Goal: Use online tool/utility: Utilize a website feature to perform a specific function

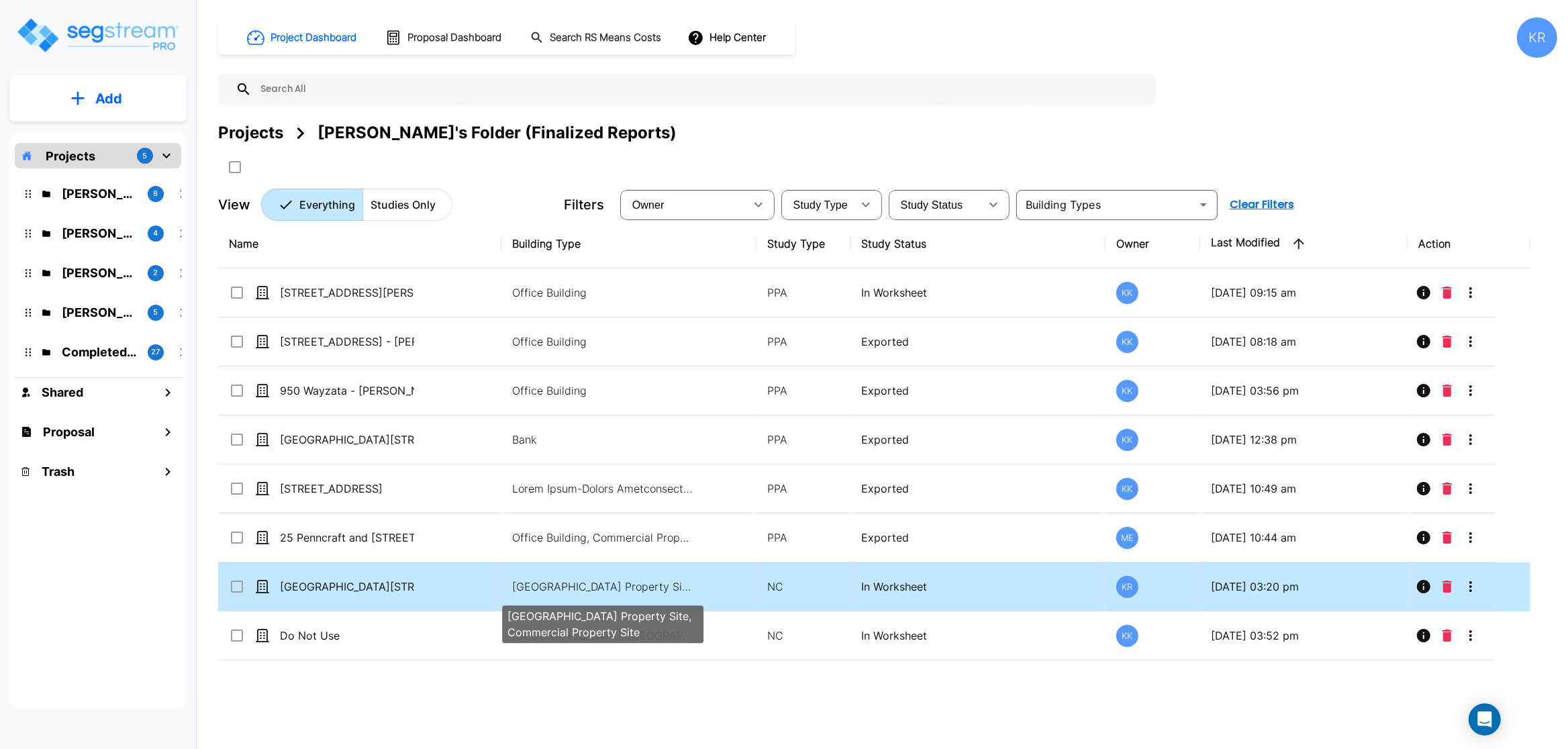
click at [571, 594] on p "[GEOGRAPHIC_DATA] Property Site, Commercial Property Site" at bounding box center [602, 587] width 181 height 16
checkbox input "true"
click at [571, 594] on p "Office Building, Bank, Commercial Property Site, Commercial Property Site" at bounding box center [602, 587] width 181 height 16
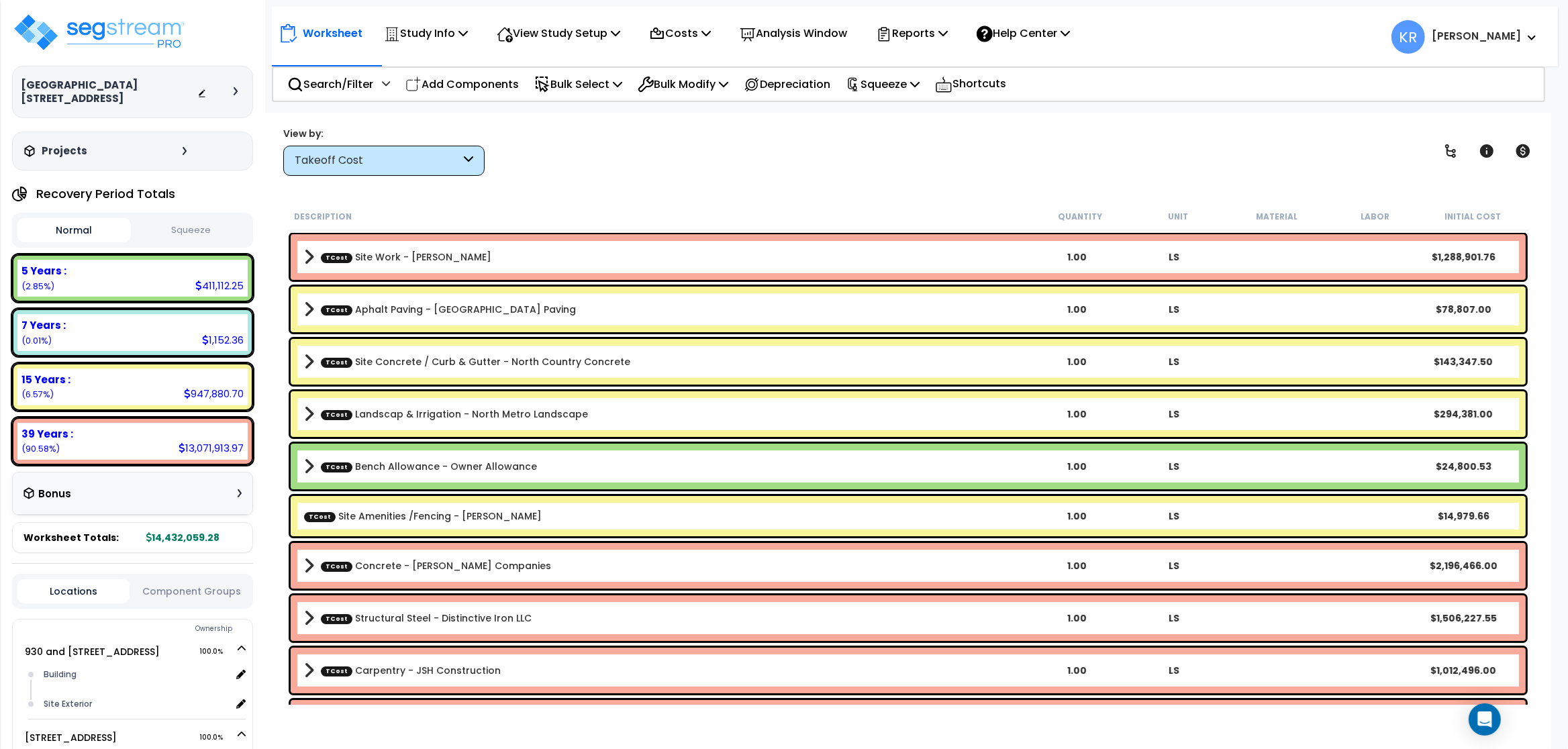
click at [383, 157] on div "Takeoff Cost" at bounding box center [378, 161] width 166 height 16
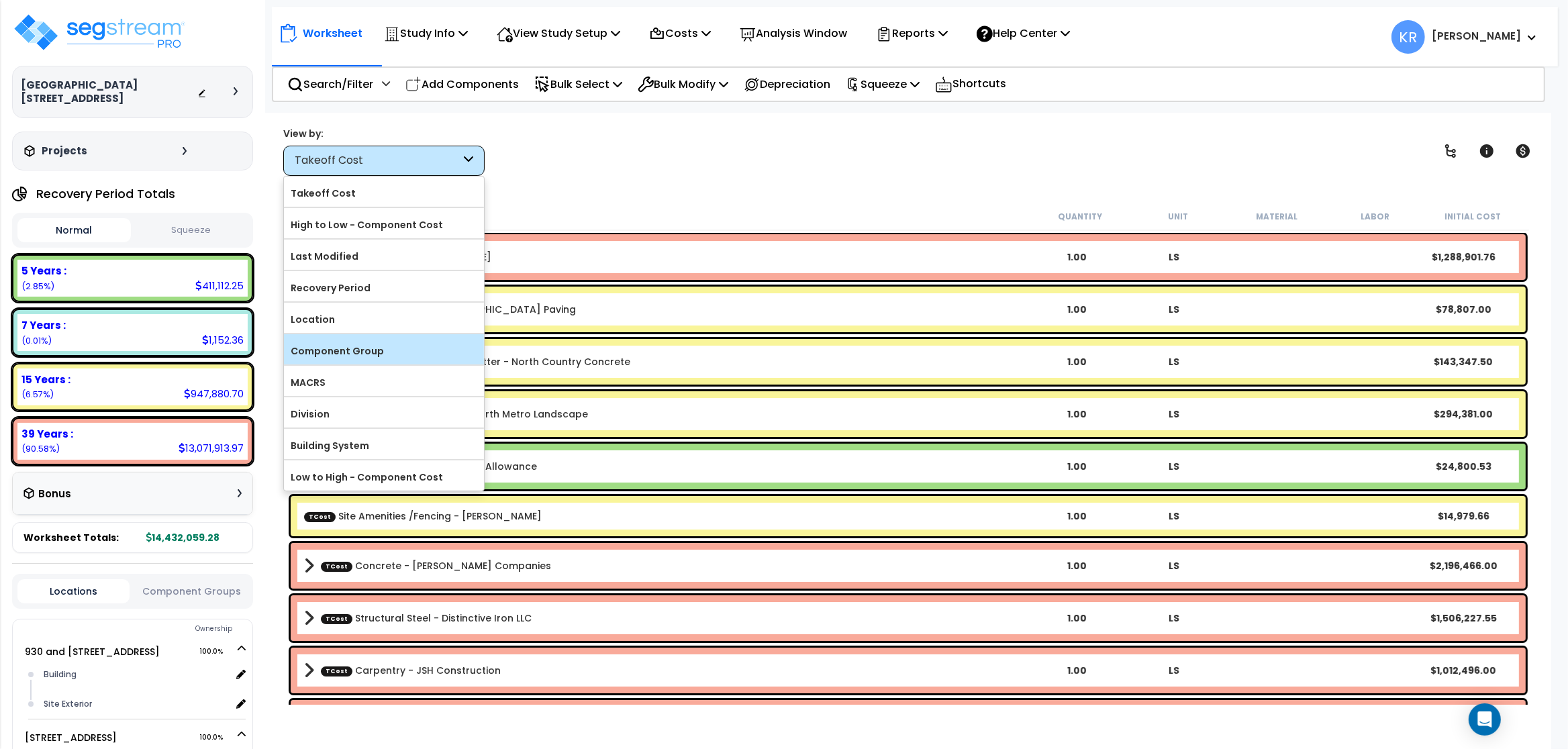
click at [366, 350] on label "Component Group" at bounding box center [384, 351] width 200 height 20
click at [0, 0] on input "Component Group" at bounding box center [0, 0] width 0 height 0
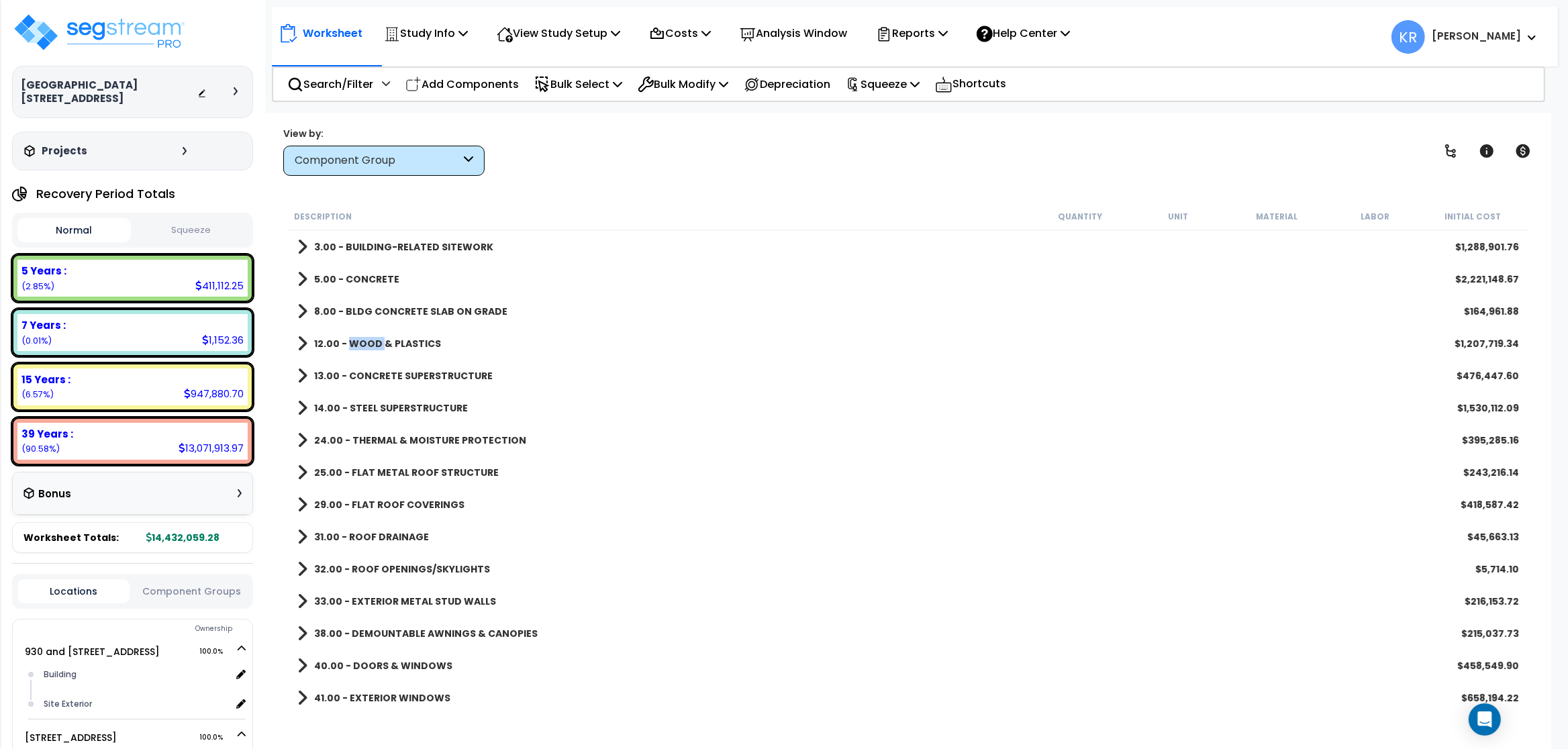
click at [366, 350] on b "12.00 - WOOD & PLASTICS" at bounding box center [377, 344] width 127 height 14
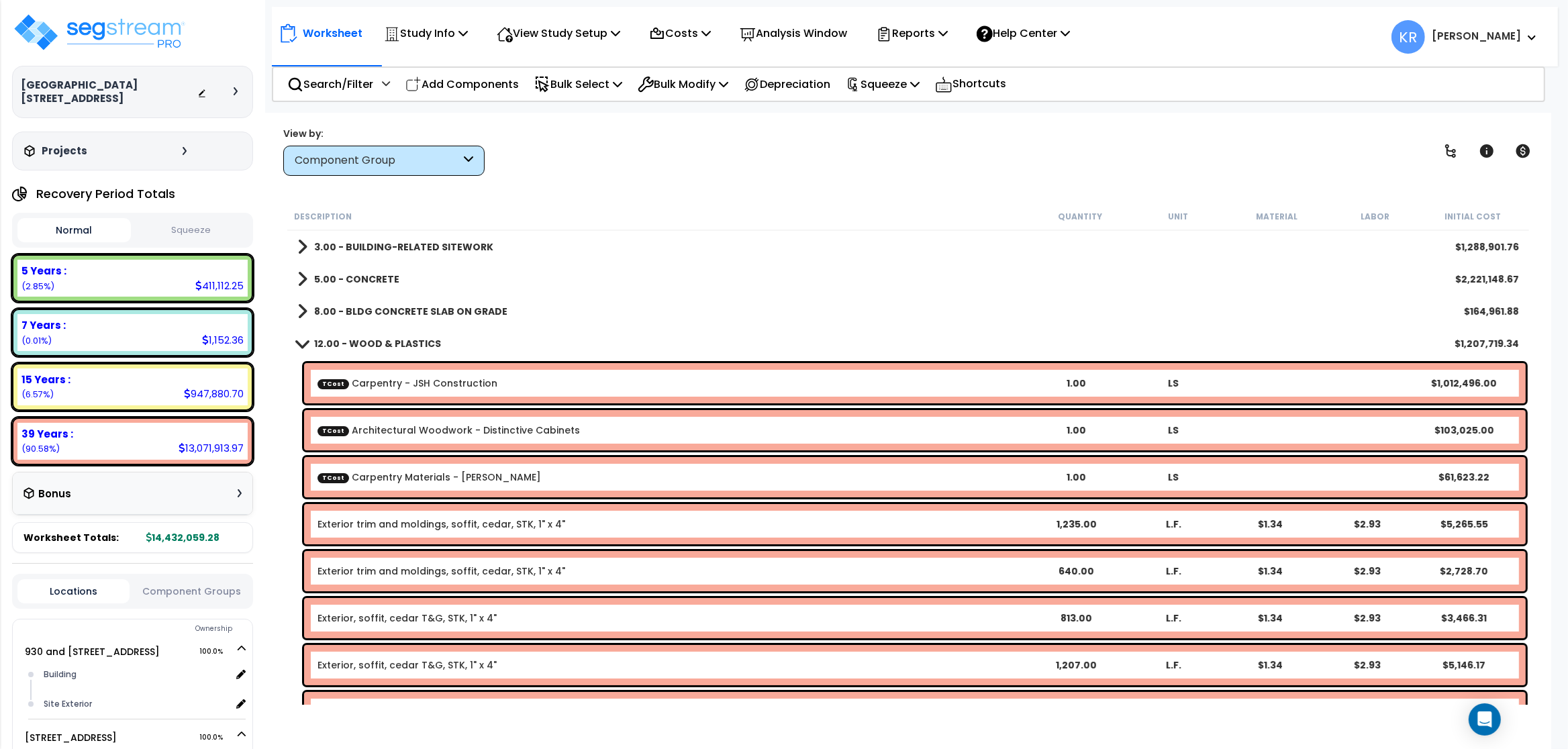
click at [389, 276] on b "5.00 - CONCRETE" at bounding box center [357, 279] width 86 height 14
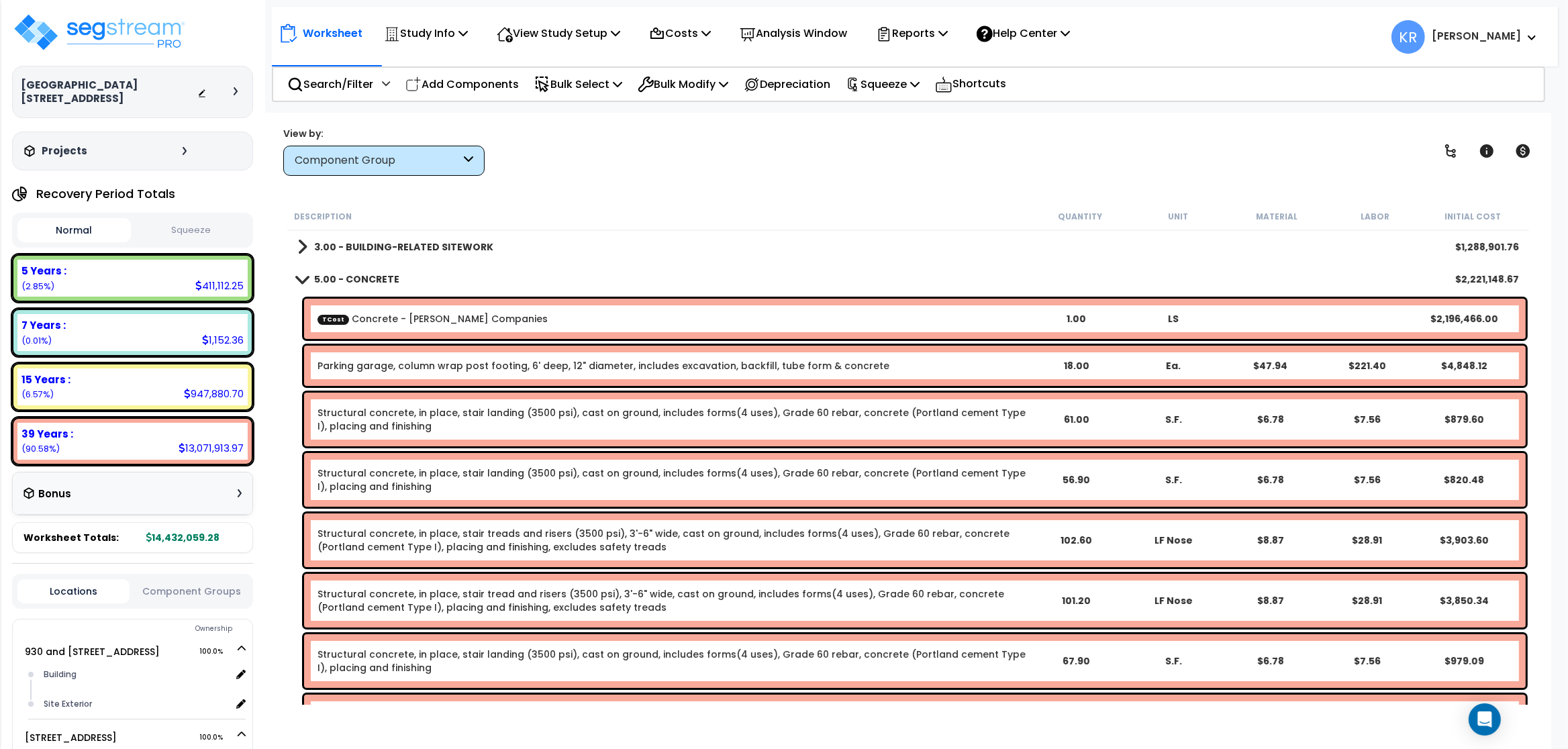
click at [326, 279] on b "5.00 - CONCRETE" at bounding box center [357, 279] width 86 height 14
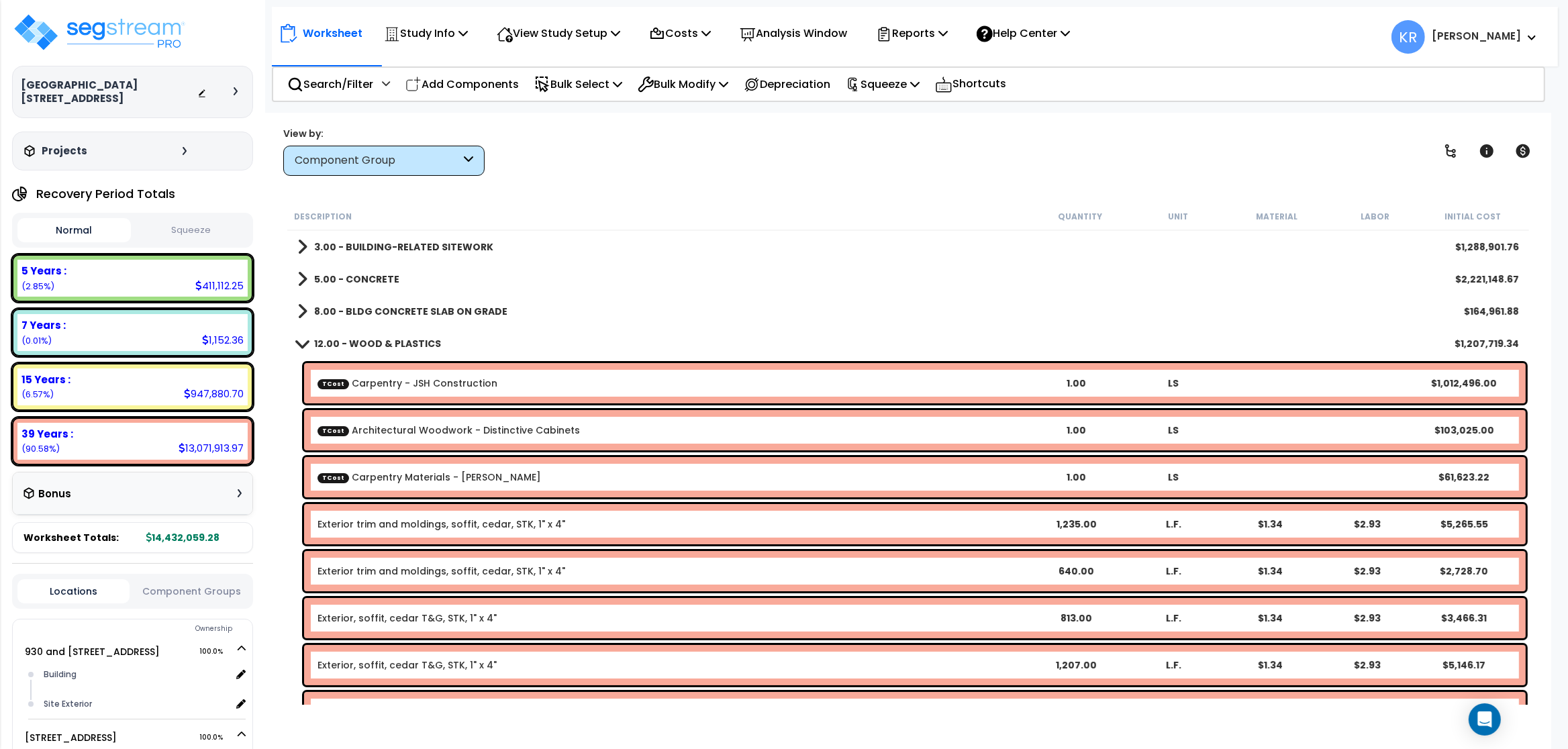
click at [366, 234] on div "3.00 - BUILDING-RELATED SITEWORK $1,288,901.76" at bounding box center [908, 246] width 1235 height 32
click at [368, 241] on b "3.00 - BUILDING-RELATED SITEWORK" at bounding box center [404, 247] width 179 height 14
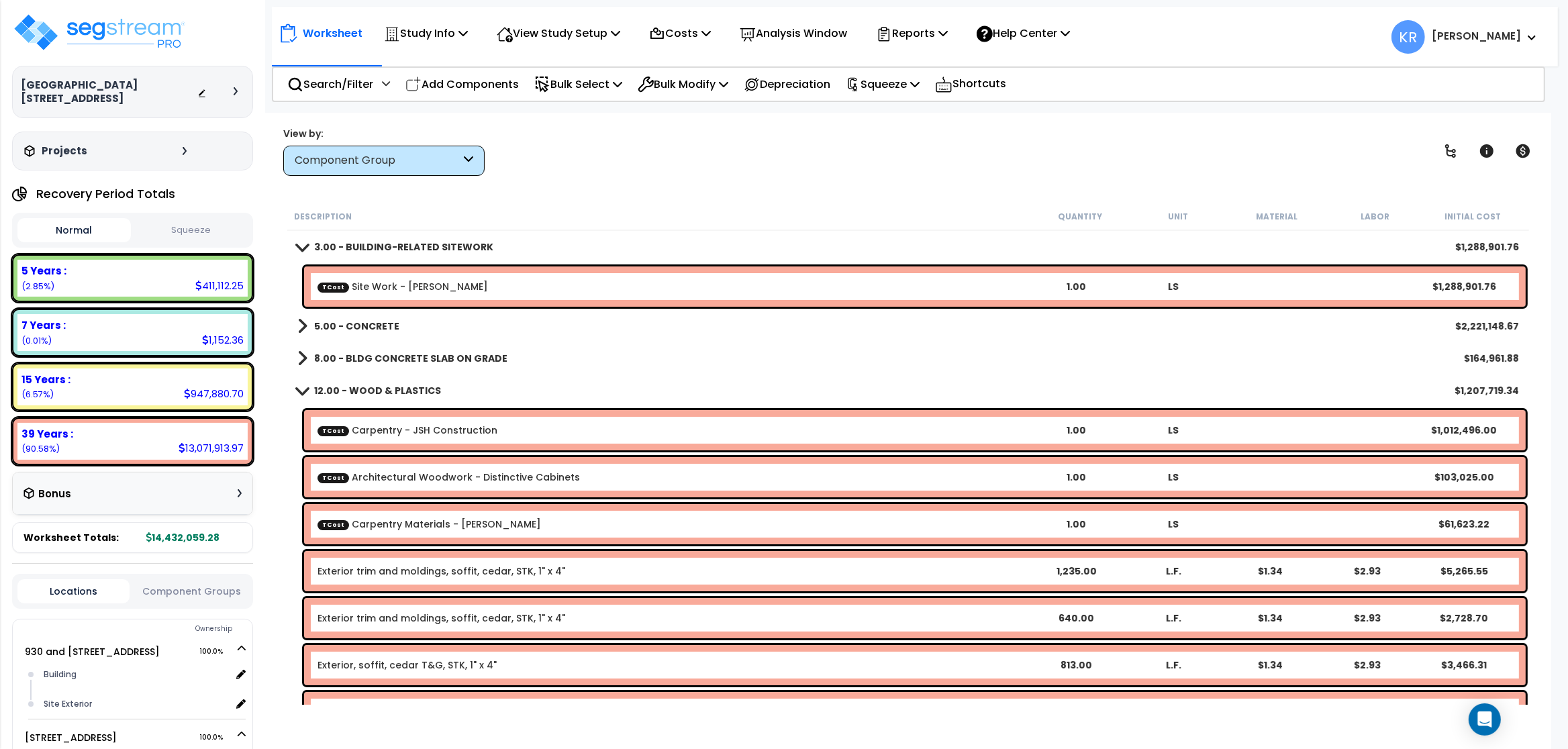
click at [368, 241] on b "3.00 - BUILDING-RELATED SITEWORK" at bounding box center [404, 247] width 179 height 14
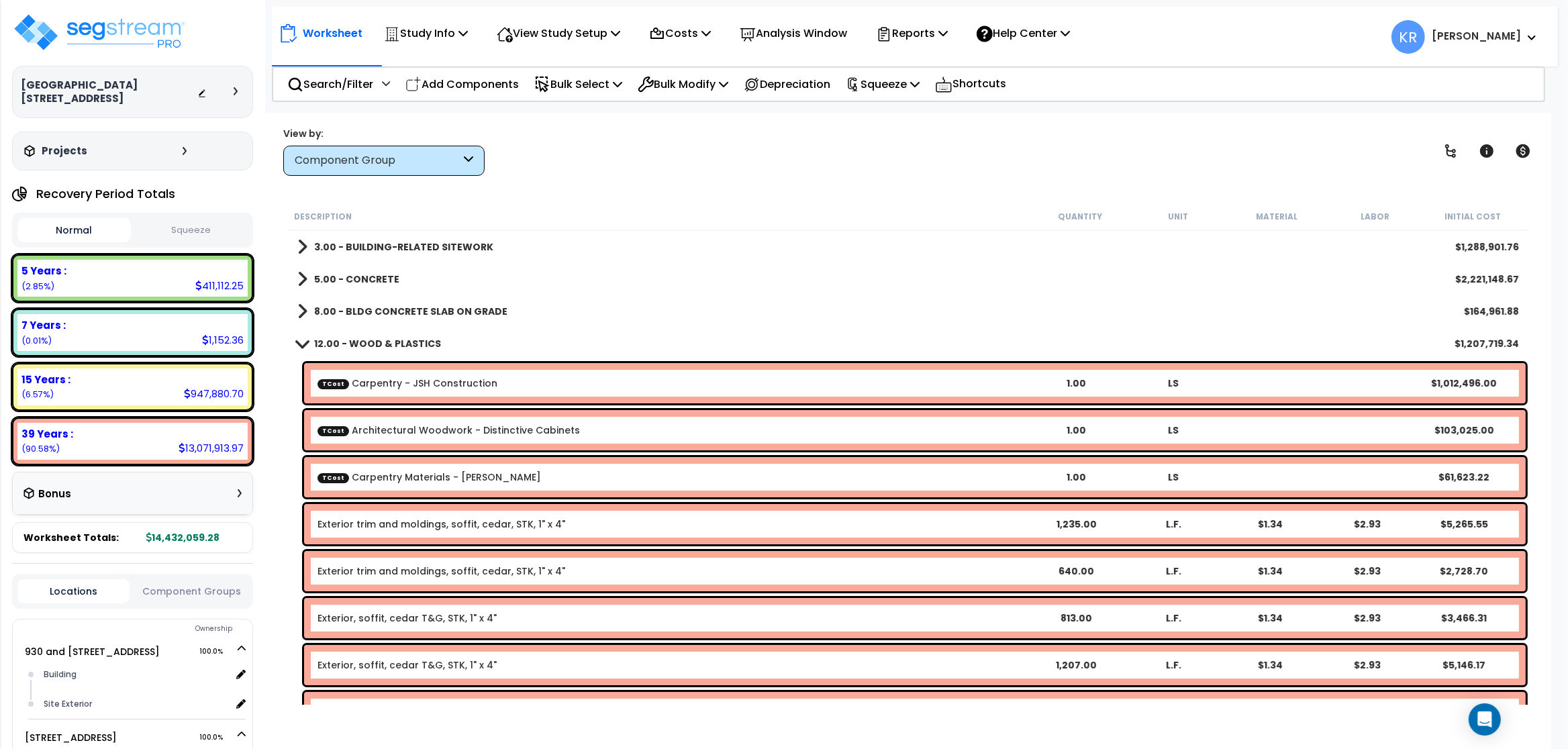
click at [363, 340] on b "12.00 - WOOD & PLASTICS" at bounding box center [377, 344] width 127 height 14
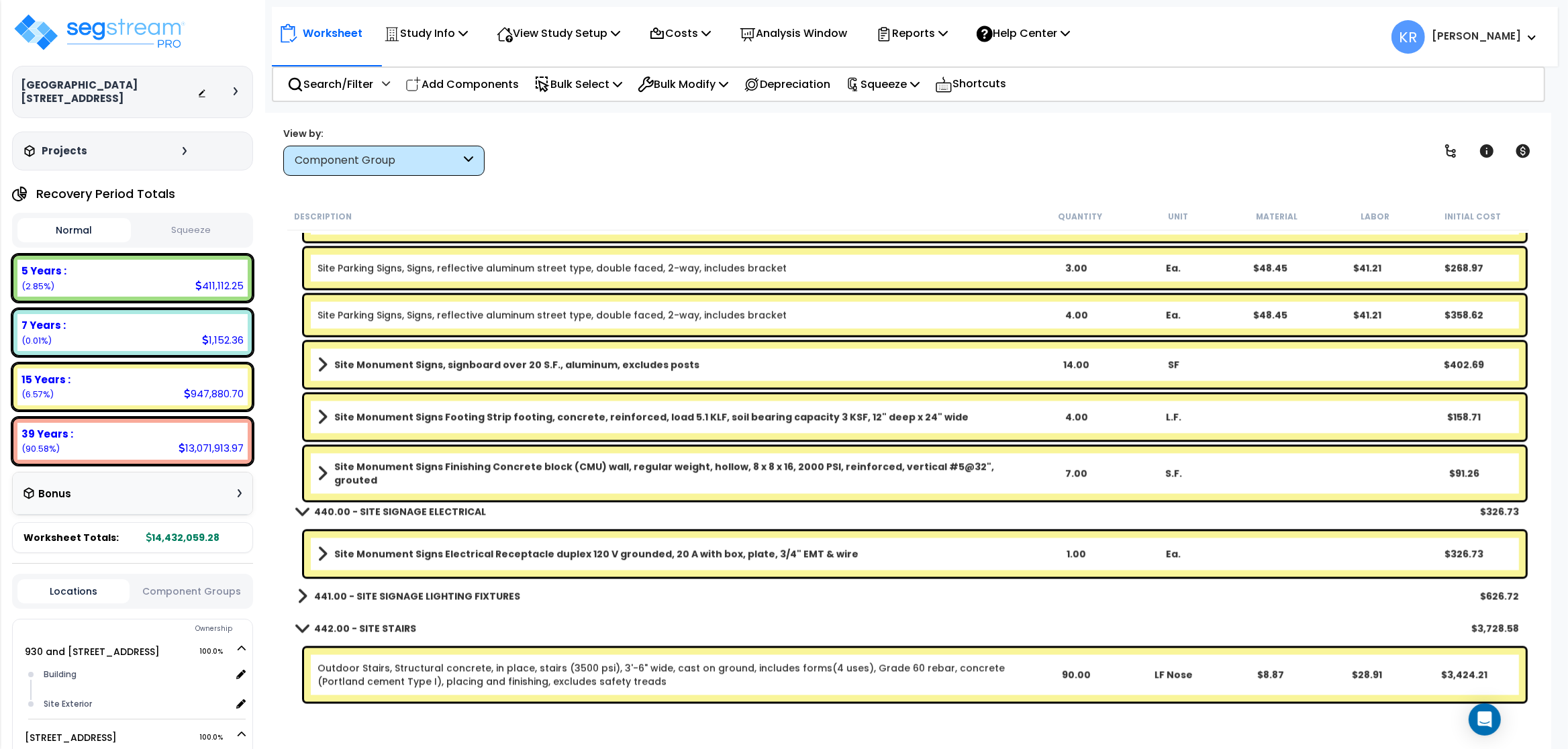
scroll to position [3424, 0]
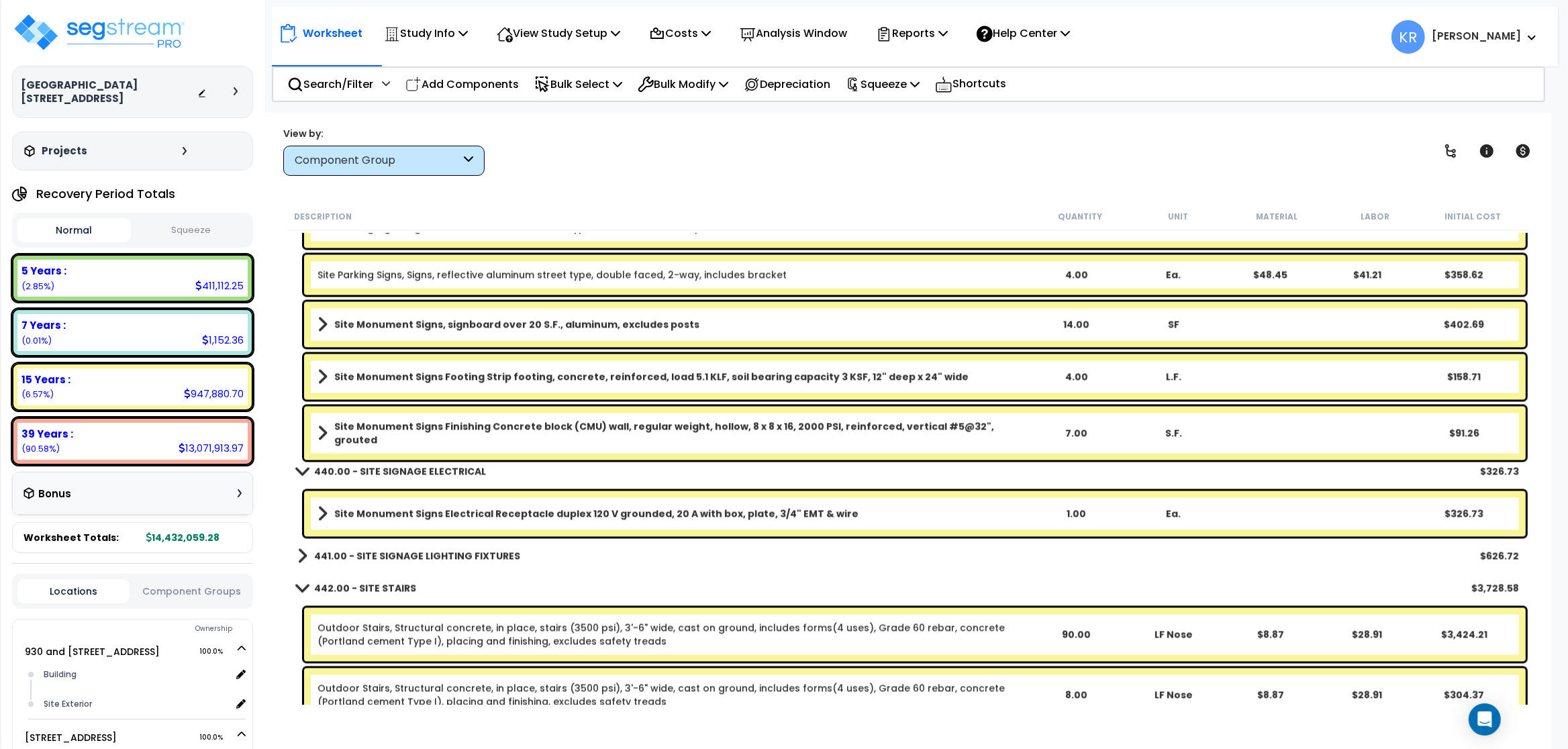
click at [1143, 590] on div "442.00 - SITE STAIRS $3,728.58" at bounding box center [908, 588] width 1235 height 32
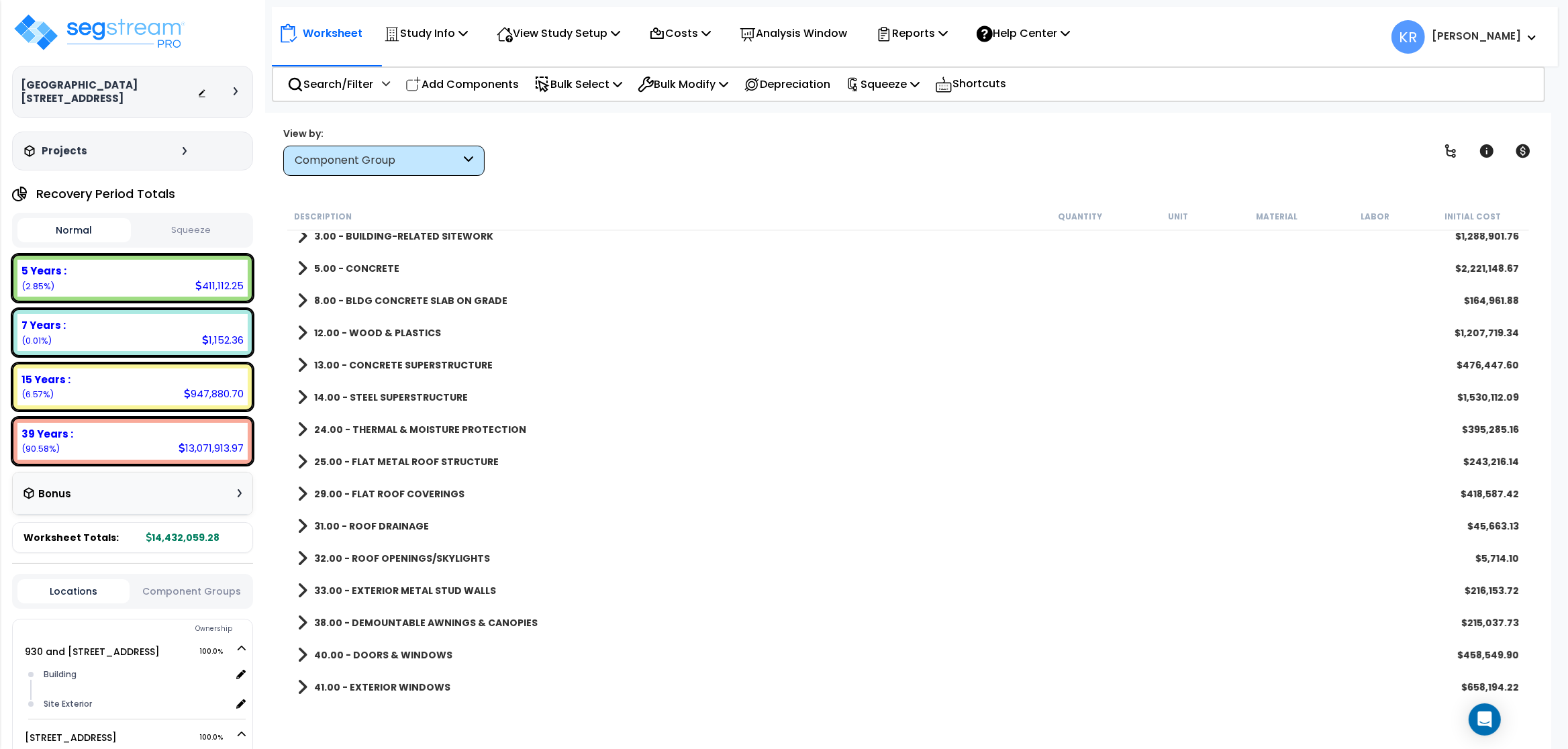
scroll to position [0, 0]
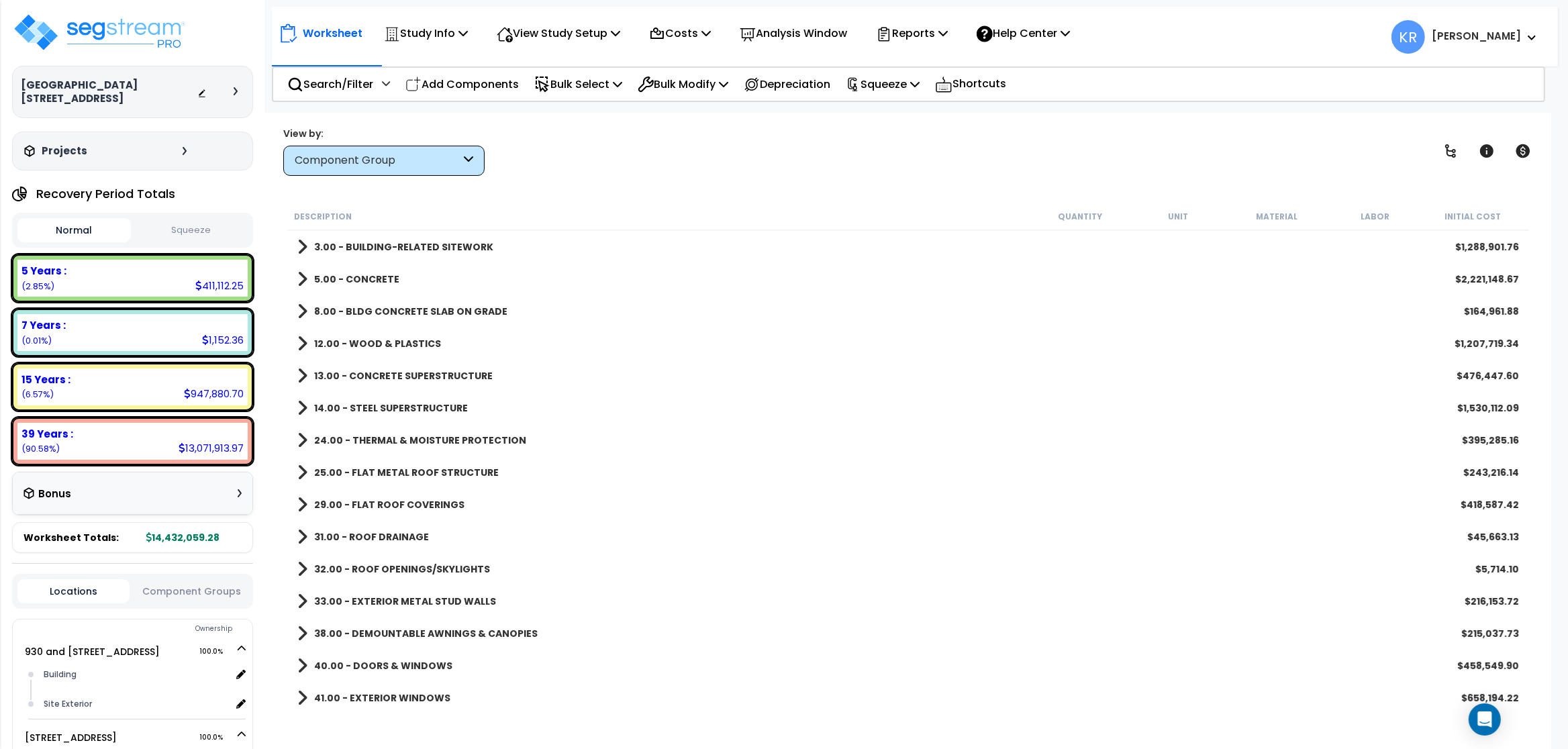
click at [439, 236] on div "3.00 - BUILDING-RELATED SITEWORK $1,288,901.76" at bounding box center [908, 246] width 1235 height 32
click at [439, 251] on b "3.00 - BUILDING-RELATED SITEWORK" at bounding box center [404, 247] width 179 height 14
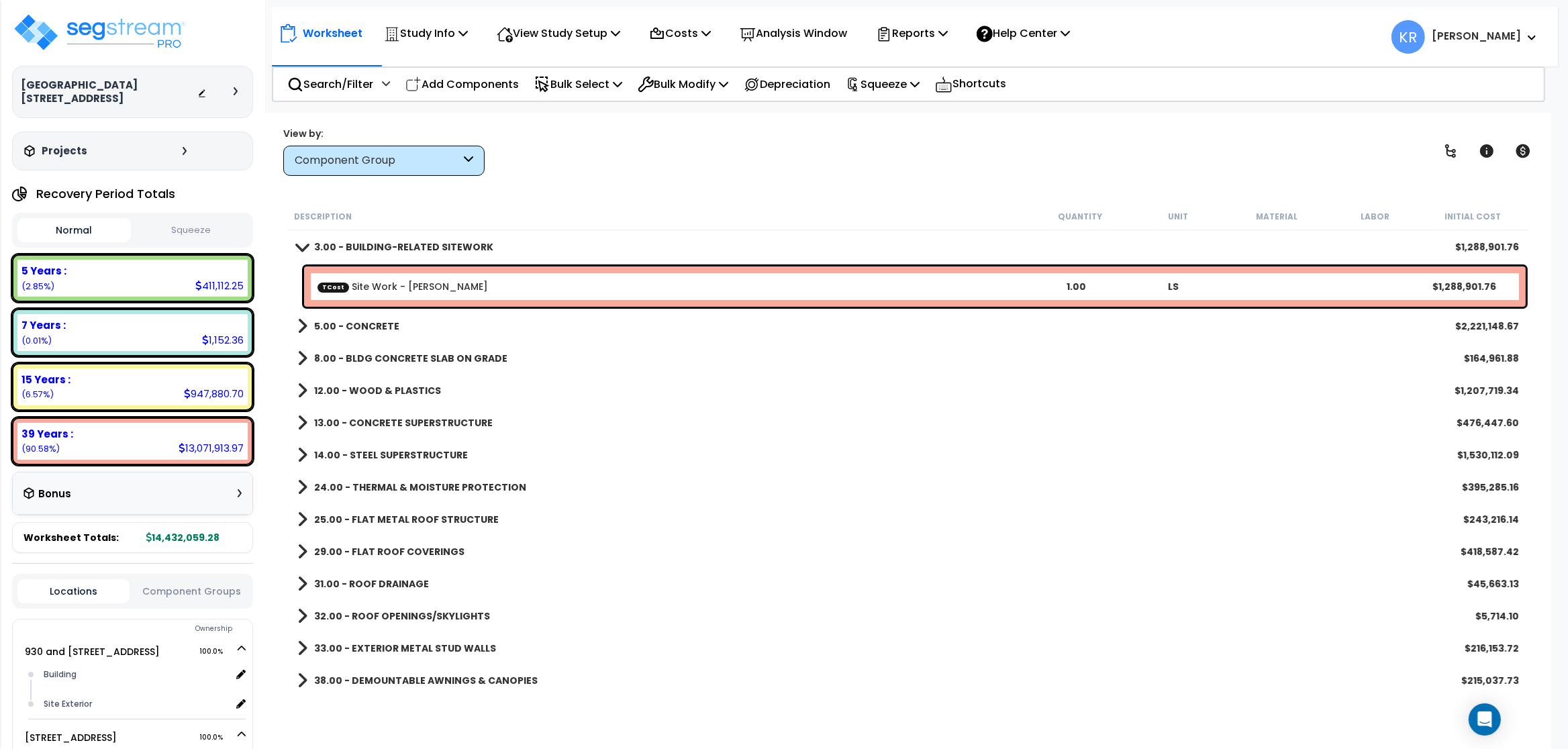
click at [438, 424] on b "13.00 - CONCRETE SUPERSTRUCTURE" at bounding box center [403, 423] width 179 height 14
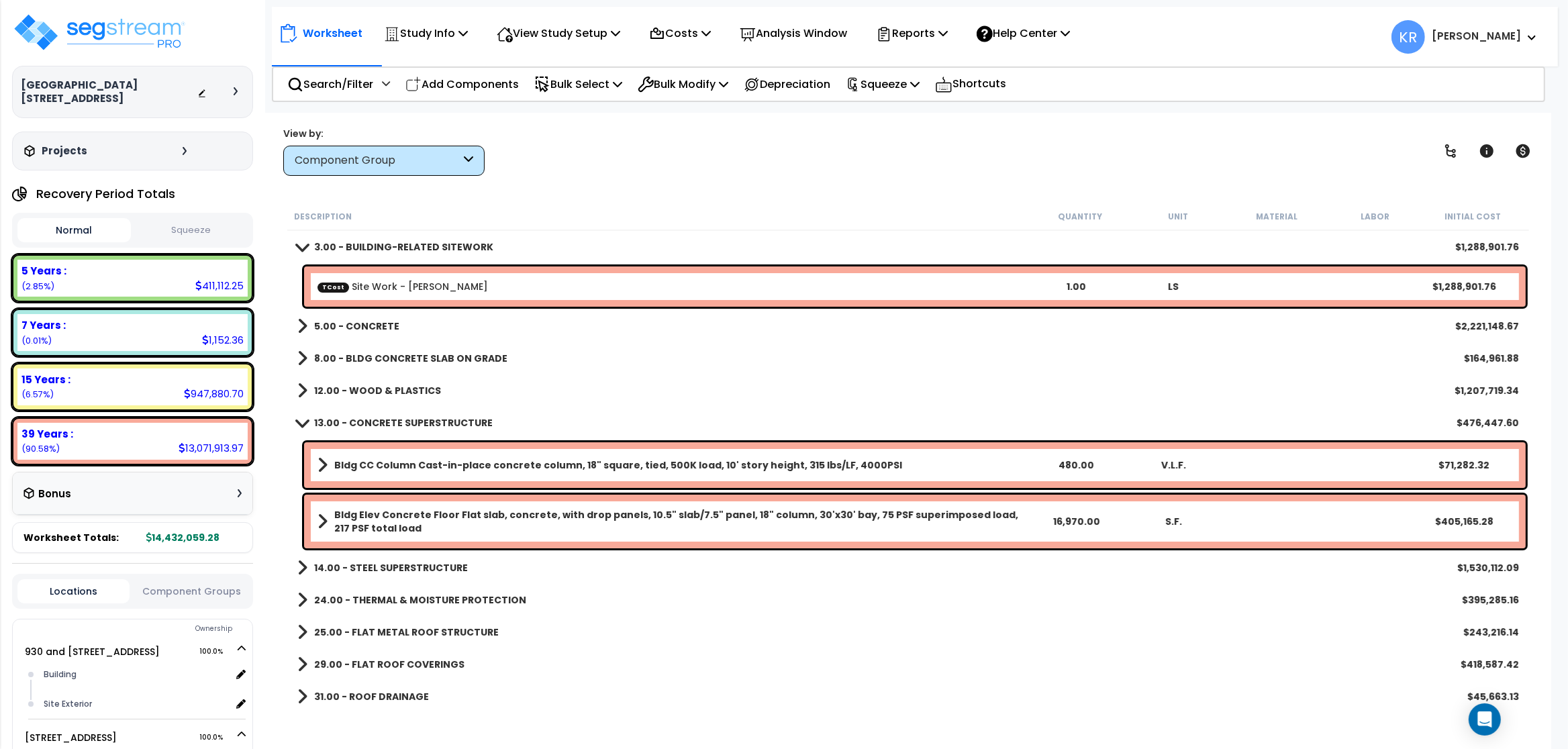
click at [438, 424] on b "13.00 - CONCRETE SUPERSTRUCTURE" at bounding box center [403, 423] width 179 height 14
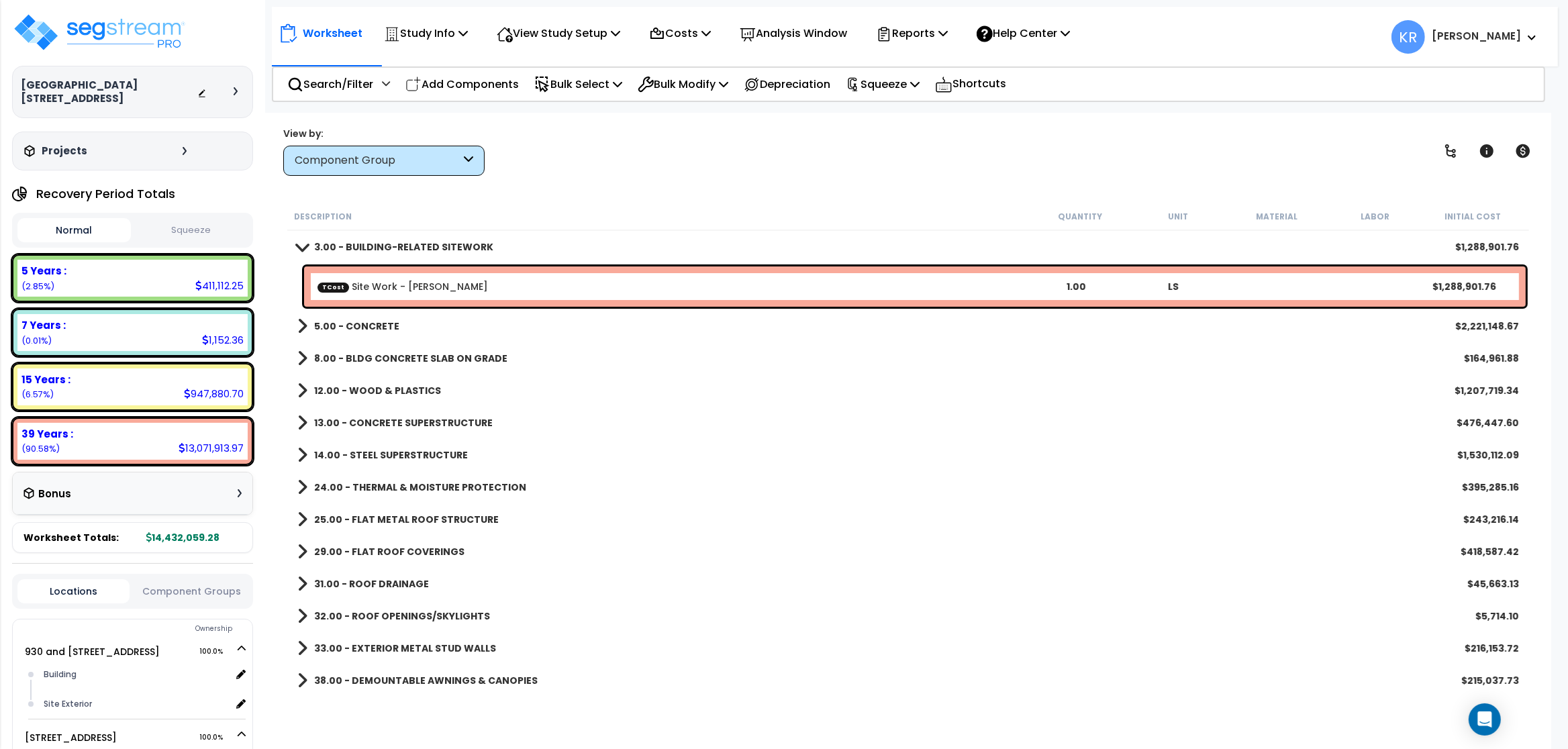
click at [465, 427] on b "13.00 - CONCRETE SUPERSTRUCTURE" at bounding box center [403, 423] width 179 height 14
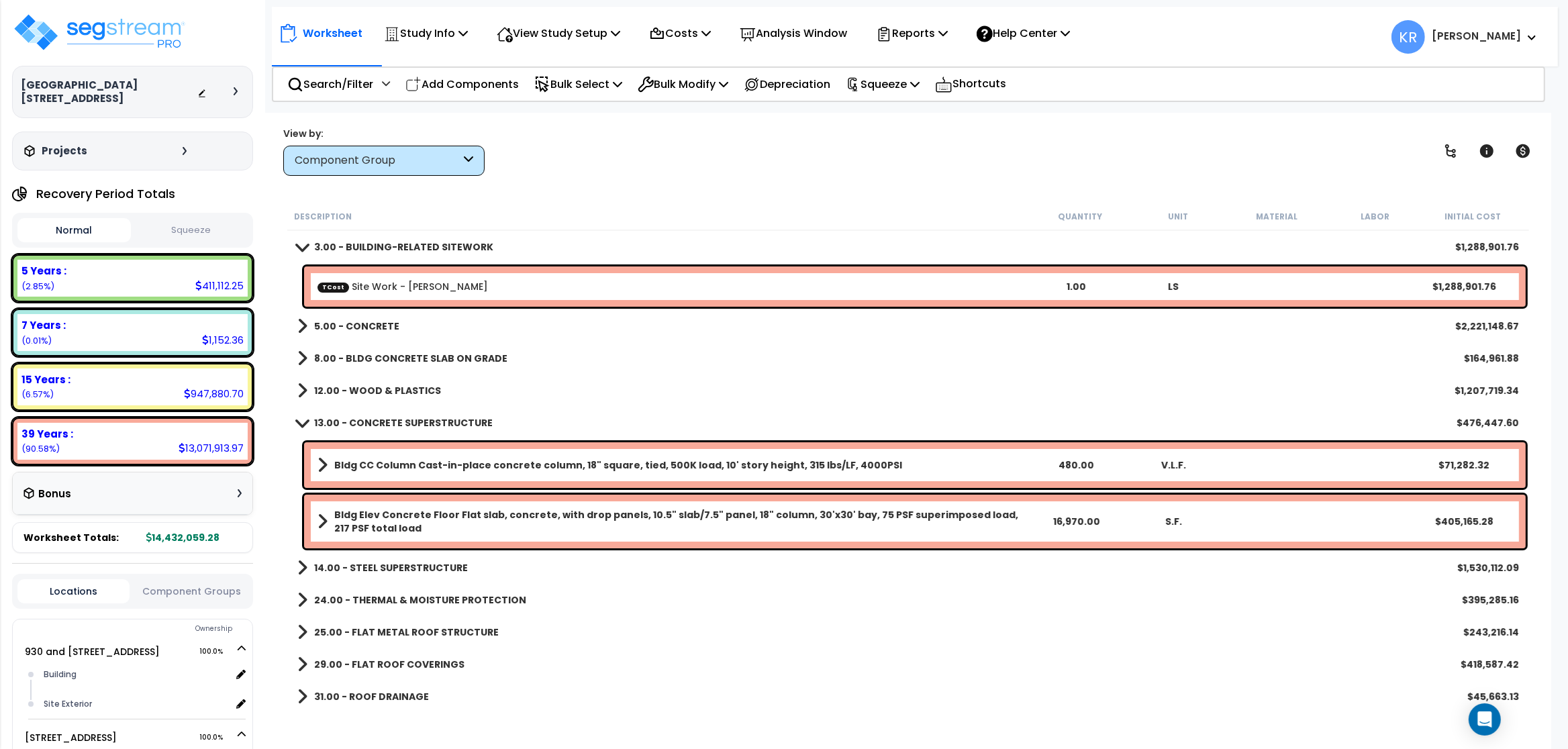
click at [465, 427] on b "13.00 - CONCRETE SUPERSTRUCTURE" at bounding box center [403, 423] width 179 height 14
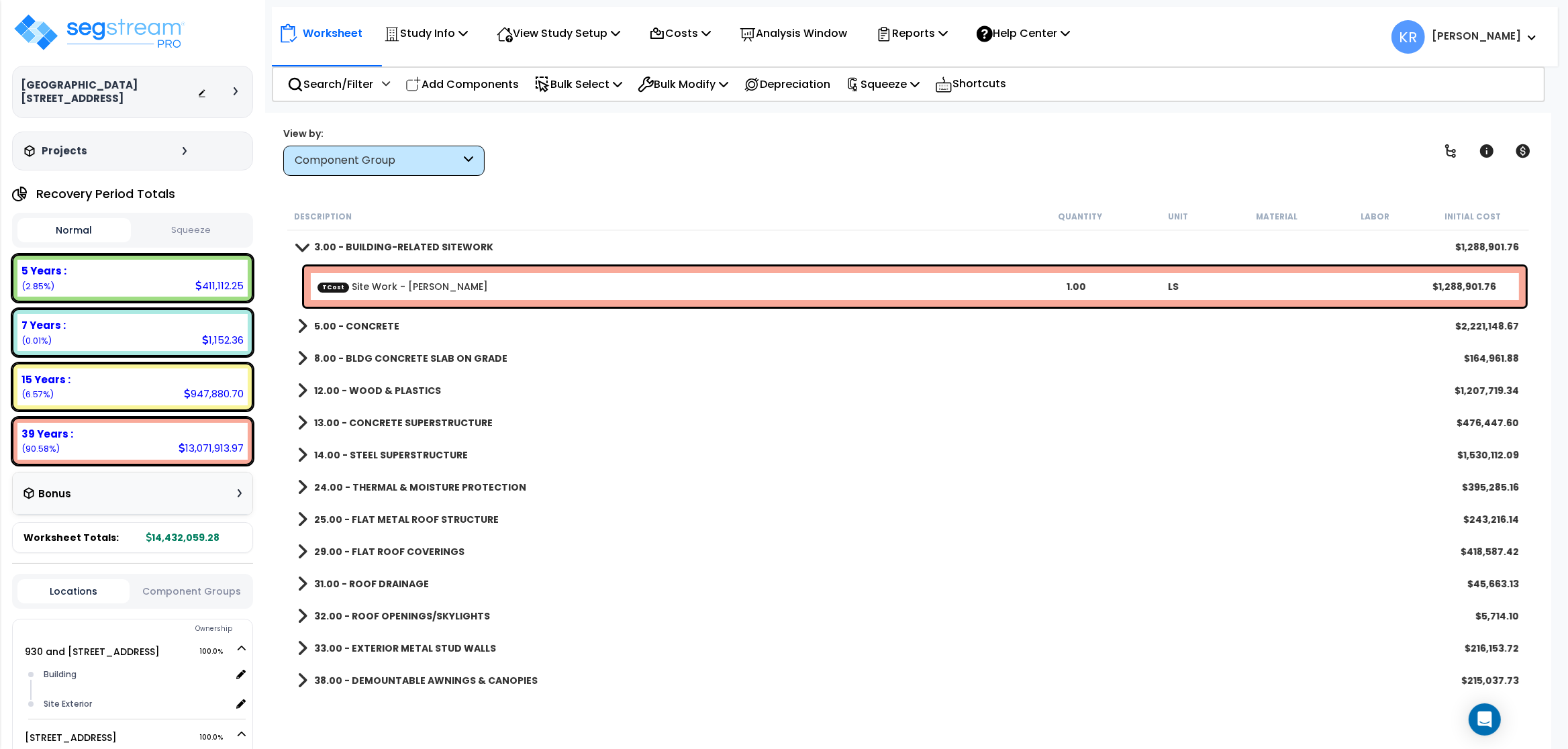
click at [352, 325] on b "5.00 - CONCRETE" at bounding box center [357, 327] width 86 height 14
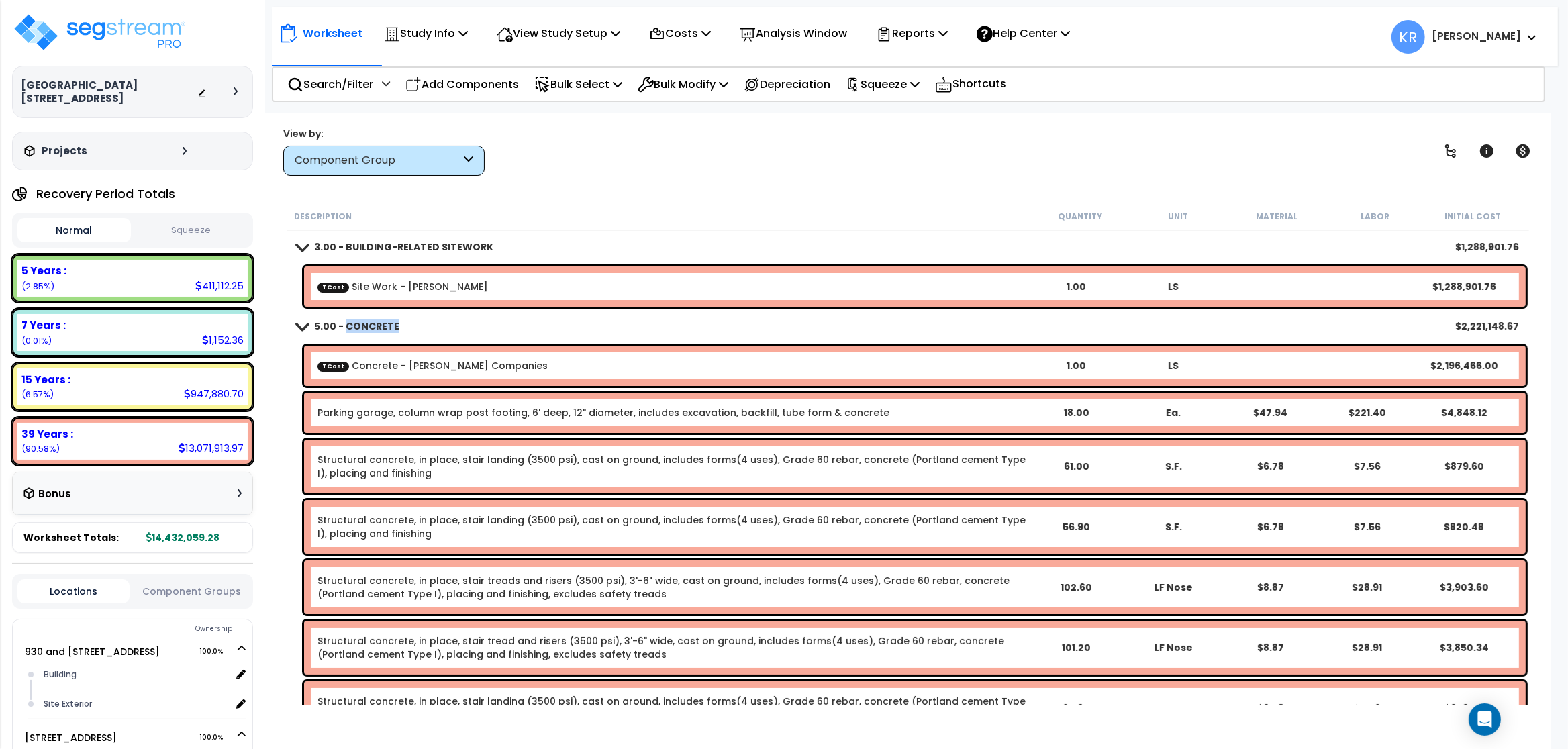
click at [352, 325] on b "5.00 - CONCRETE" at bounding box center [357, 327] width 86 height 14
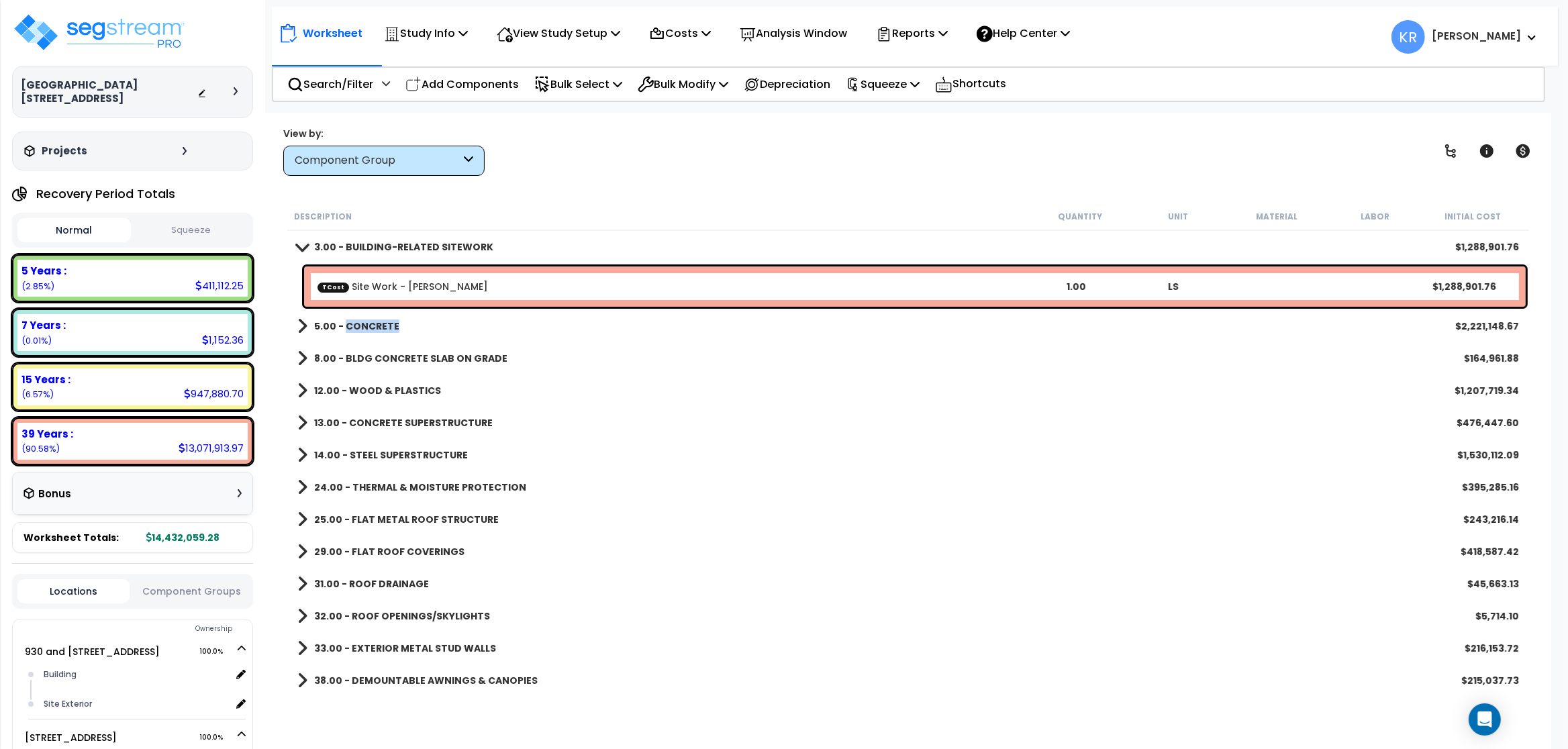
click at [352, 325] on b "5.00 - CONCRETE" at bounding box center [357, 327] width 86 height 14
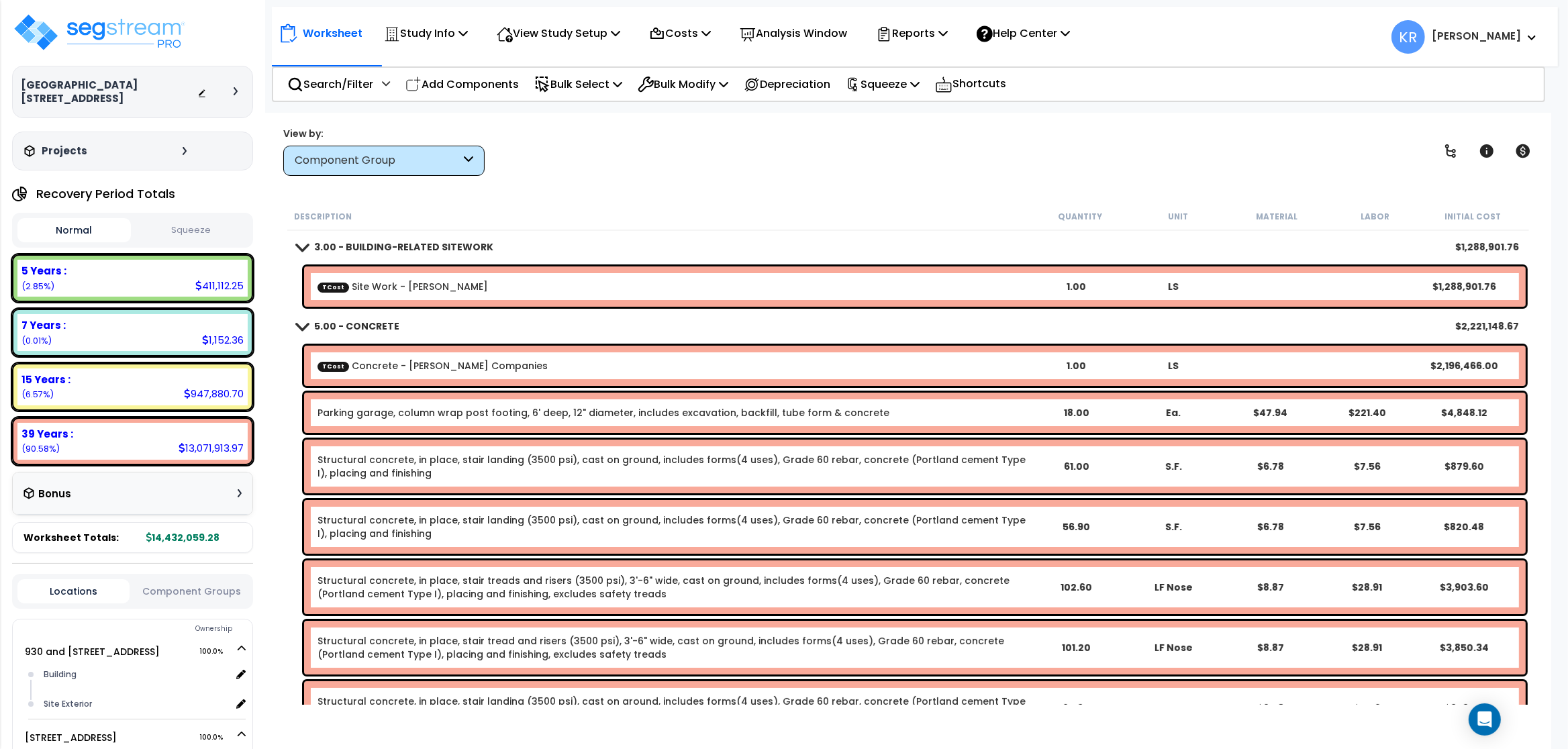
click at [379, 285] on link "TCost Site Work - [PERSON_NAME]" at bounding box center [402, 287] width 170 height 14
